Goal: Task Accomplishment & Management: Use online tool/utility

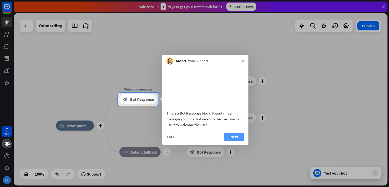
click at [227, 133] on button "Next" at bounding box center [234, 136] width 20 height 8
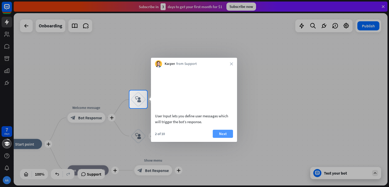
click at [215, 131] on button "Next" at bounding box center [223, 134] width 20 height 8
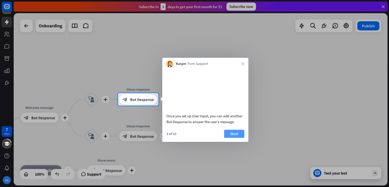
click at [242, 132] on button "Next" at bounding box center [234, 134] width 20 height 8
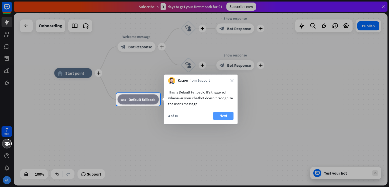
click at [224, 118] on button "Next" at bounding box center [223, 116] width 20 height 8
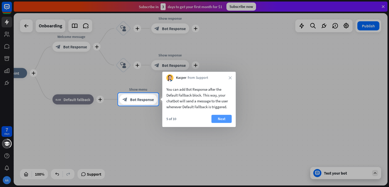
click at [226, 121] on button "Next" at bounding box center [222, 119] width 20 height 8
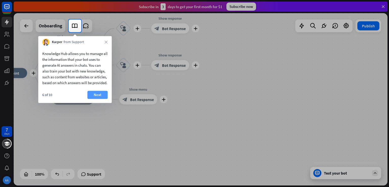
click at [92, 99] on button "Next" at bounding box center [97, 95] width 20 height 8
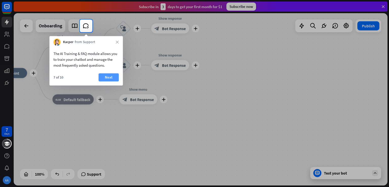
click at [105, 78] on button "Next" at bounding box center [109, 77] width 20 height 8
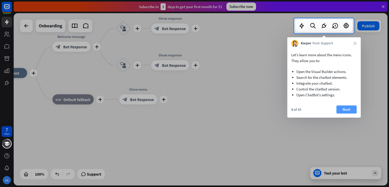
click at [340, 110] on button "Next" at bounding box center [346, 109] width 20 height 8
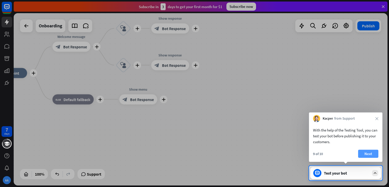
click at [368, 153] on button "Next" at bounding box center [368, 154] width 20 height 8
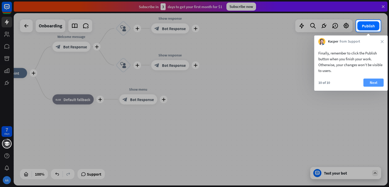
click at [372, 82] on button "Next" at bounding box center [373, 83] width 20 height 8
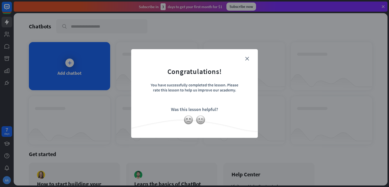
click at [244, 62] on form "Congratulations! You have successfully completed the lesson. Please rate this l…" at bounding box center [195, 85] width 114 height 61
click at [248, 57] on icon "close" at bounding box center [247, 59] width 4 height 4
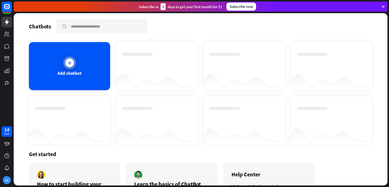
click at [73, 63] on div at bounding box center [69, 63] width 9 height 9
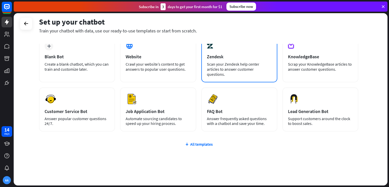
scroll to position [32, 0]
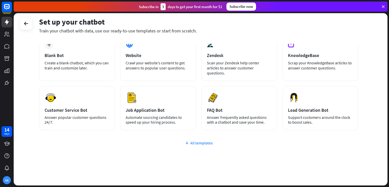
click at [197, 140] on div "All templates" at bounding box center [198, 142] width 319 height 5
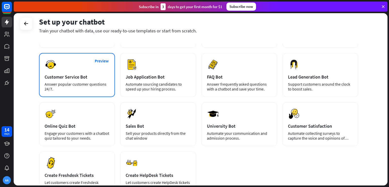
scroll to position [79, 0]
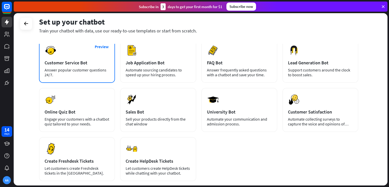
click at [85, 60] on div "Customer Service Bot" at bounding box center [77, 63] width 65 height 6
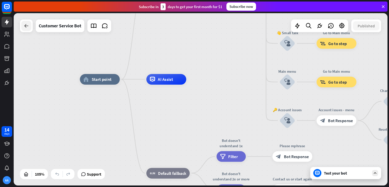
click at [26, 27] on icon at bounding box center [26, 26] width 6 height 6
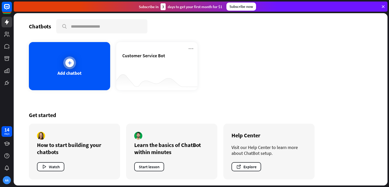
click at [76, 68] on div "Add chatbot" at bounding box center [69, 66] width 81 height 48
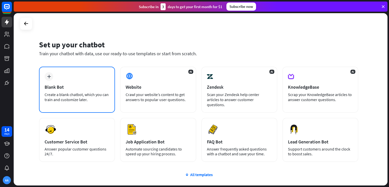
click at [70, 86] on div "Blank Bot" at bounding box center [77, 87] width 65 height 6
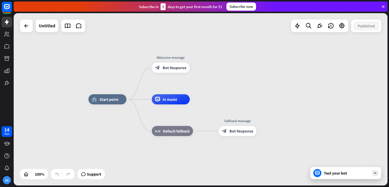
drag, startPoint x: 177, startPoint y: 101, endPoint x: 245, endPoint y: 86, distance: 69.4
click at [245, 86] on div "home_2 Start point Welcome message block_bot_response Bot Response AI Assist bl…" at bounding box center [201, 99] width 374 height 172
click at [177, 99] on div "AI Assist" at bounding box center [171, 99] width 38 height 10
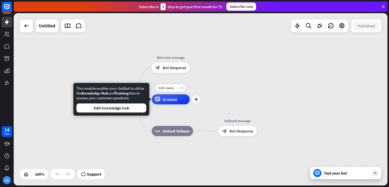
click at [177, 99] on div "AI Assist" at bounding box center [171, 99] width 38 height 10
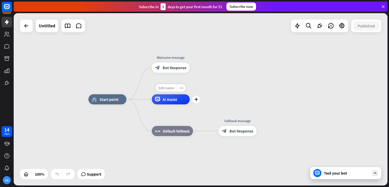
click at [171, 86] on span "Edit name" at bounding box center [166, 88] width 16 height 5
click at [190, 94] on div "Edit name more_horiz plus AI Assist" at bounding box center [171, 99] width 38 height 10
click at [211, 79] on div "home_2 Start point Welcome message block_bot_response Bot Response AI Assist bl…" at bounding box center [201, 99] width 374 height 172
click at [106, 100] on span "Start point" at bounding box center [109, 99] width 19 height 5
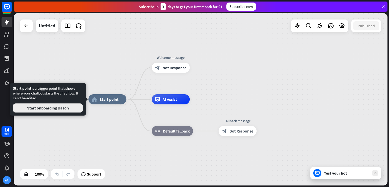
click at [68, 107] on button "Start onboarding lesson" at bounding box center [48, 107] width 70 height 9
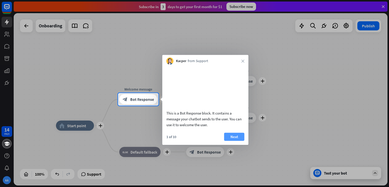
click at [226, 135] on button "Next" at bounding box center [234, 136] width 20 height 8
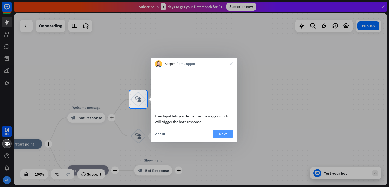
click at [218, 136] on button "Next" at bounding box center [223, 134] width 20 height 8
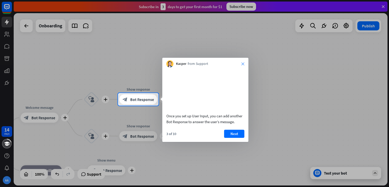
click at [243, 63] on icon "close" at bounding box center [242, 63] width 3 height 3
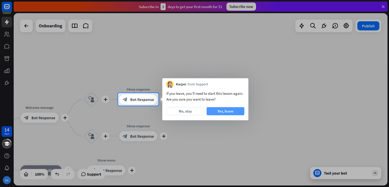
click at [227, 109] on button "Yes, leave" at bounding box center [226, 111] width 38 height 8
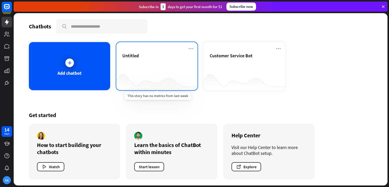
click at [175, 71] on div at bounding box center [156, 80] width 81 height 20
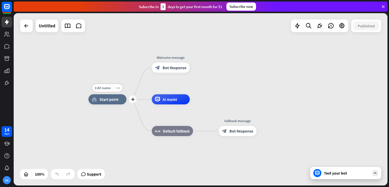
click at [104, 101] on span "Start point" at bounding box center [109, 99] width 19 height 5
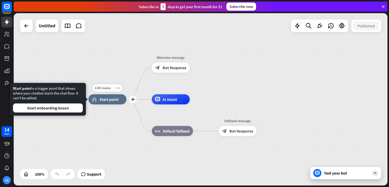
click at [105, 100] on span "Start point" at bounding box center [109, 99] width 19 height 5
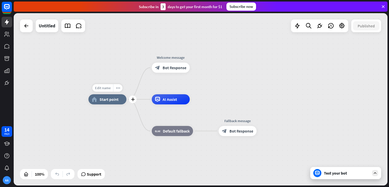
click at [103, 88] on span "Edit name" at bounding box center [103, 88] width 16 height 5
click at [339, 26] on icon at bounding box center [342, 26] width 7 height 7
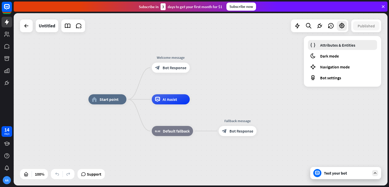
click at [352, 47] on span "Attributes & Entities" at bounding box center [337, 45] width 35 height 5
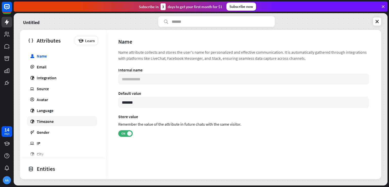
scroll to position [51, 0]
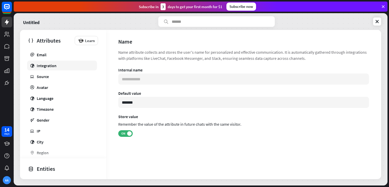
click at [49, 65] on div "Integration" at bounding box center [47, 65] width 20 height 5
type input "**********"
type input "***"
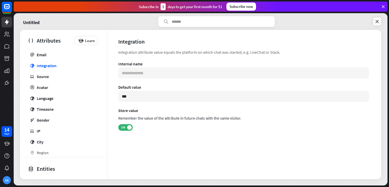
click at [378, 22] on icon at bounding box center [377, 21] width 5 height 5
